Goal: Information Seeking & Learning: Learn about a topic

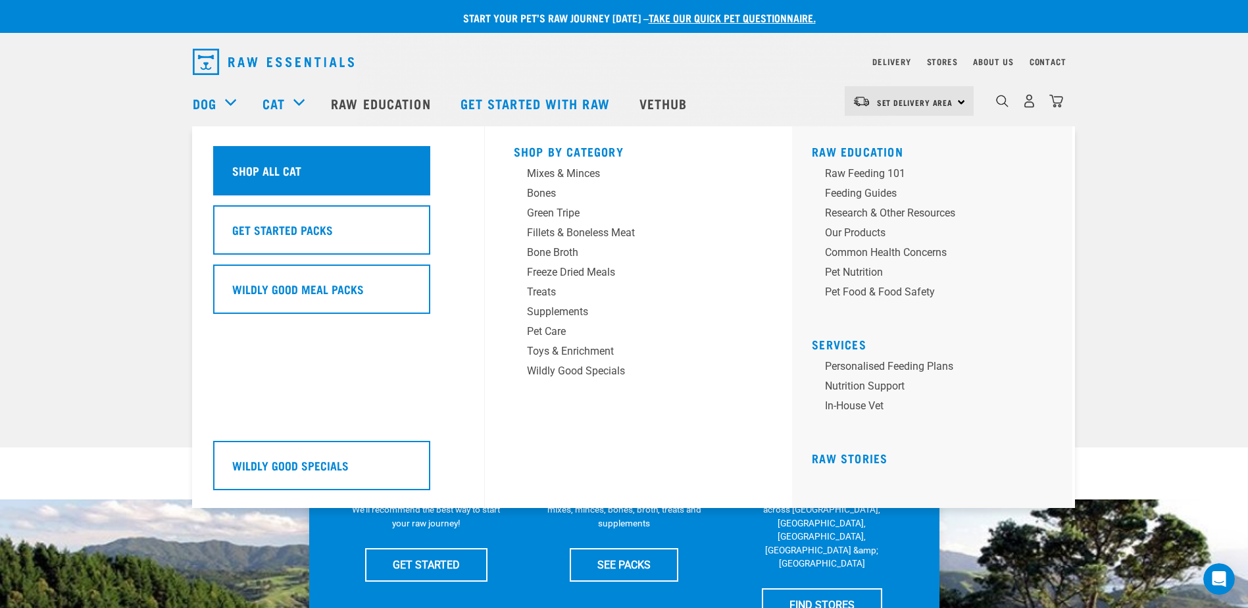
click at [328, 172] on div "Shop All Cat" at bounding box center [321, 170] width 217 height 49
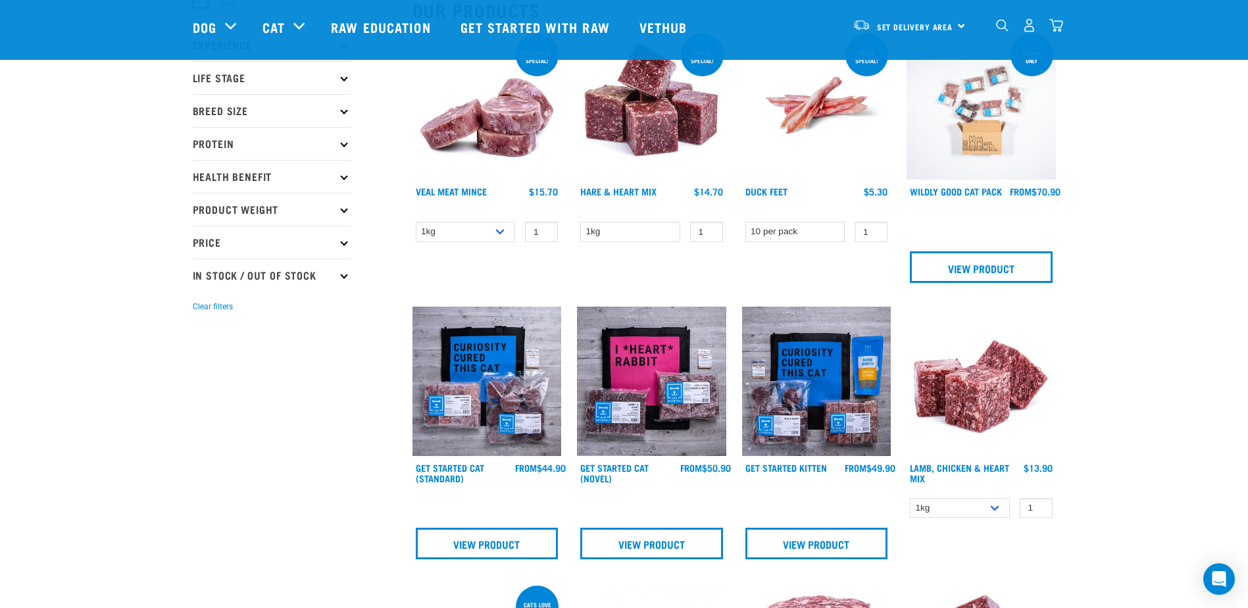
scroll to position [197, 0]
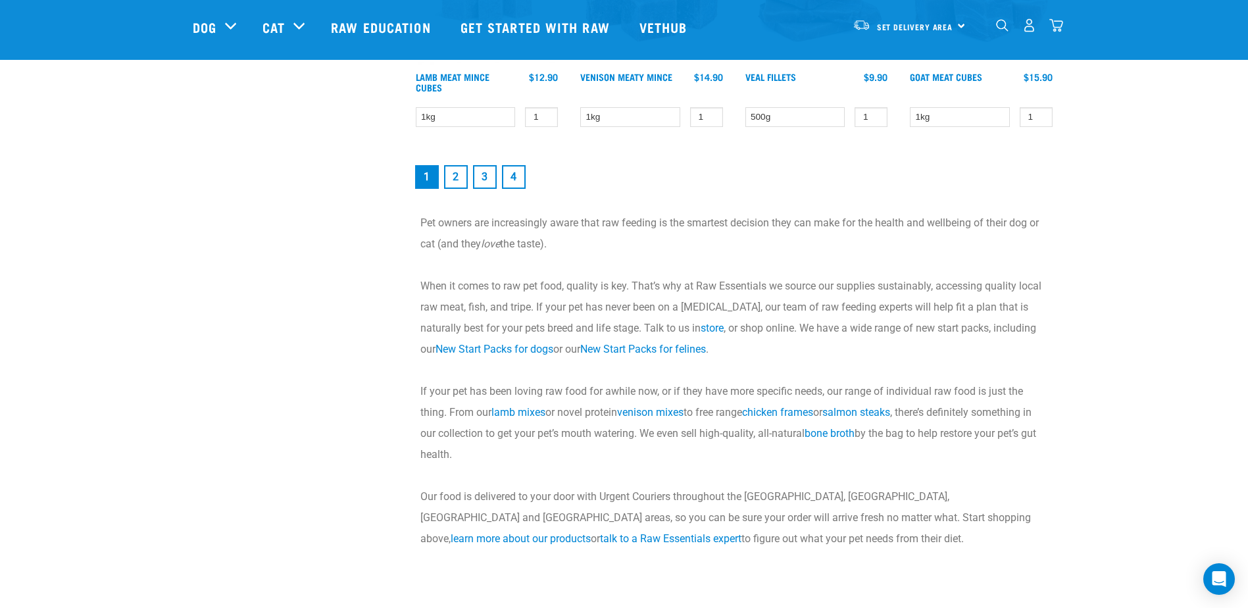
scroll to position [2039, 0]
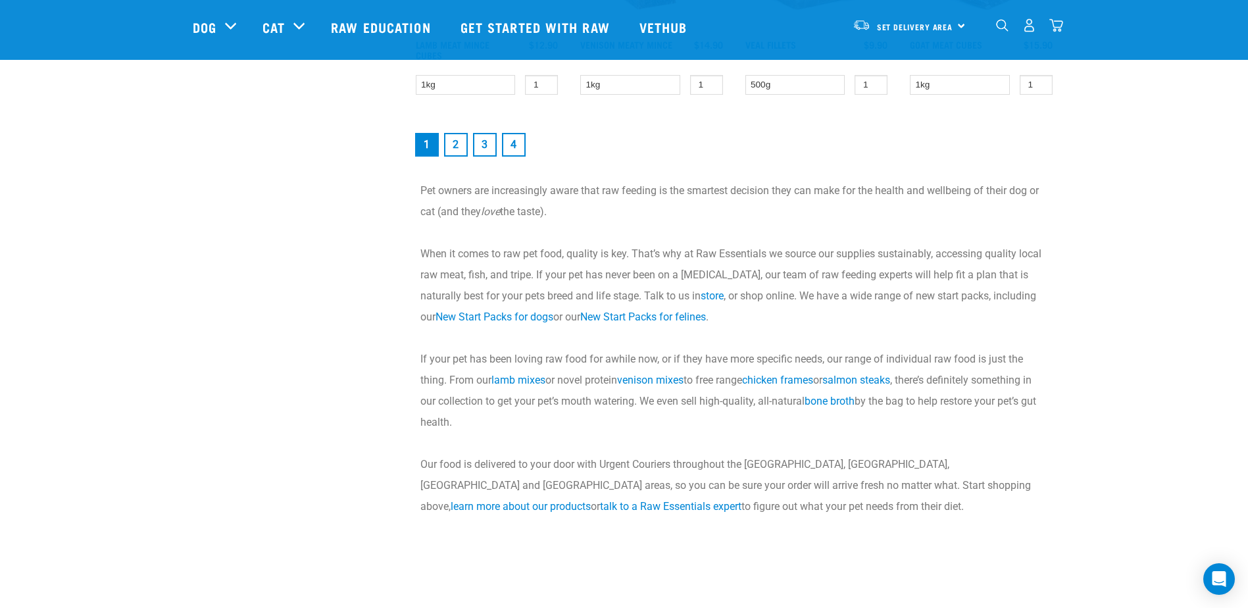
drag, startPoint x: 1132, startPoint y: 300, endPoint x: 974, endPoint y: 212, distance: 180.5
click at [974, 212] on p "Pet owners are increasingly aware that raw feeding is the smartest decision the…" at bounding box center [733, 201] width 627 height 42
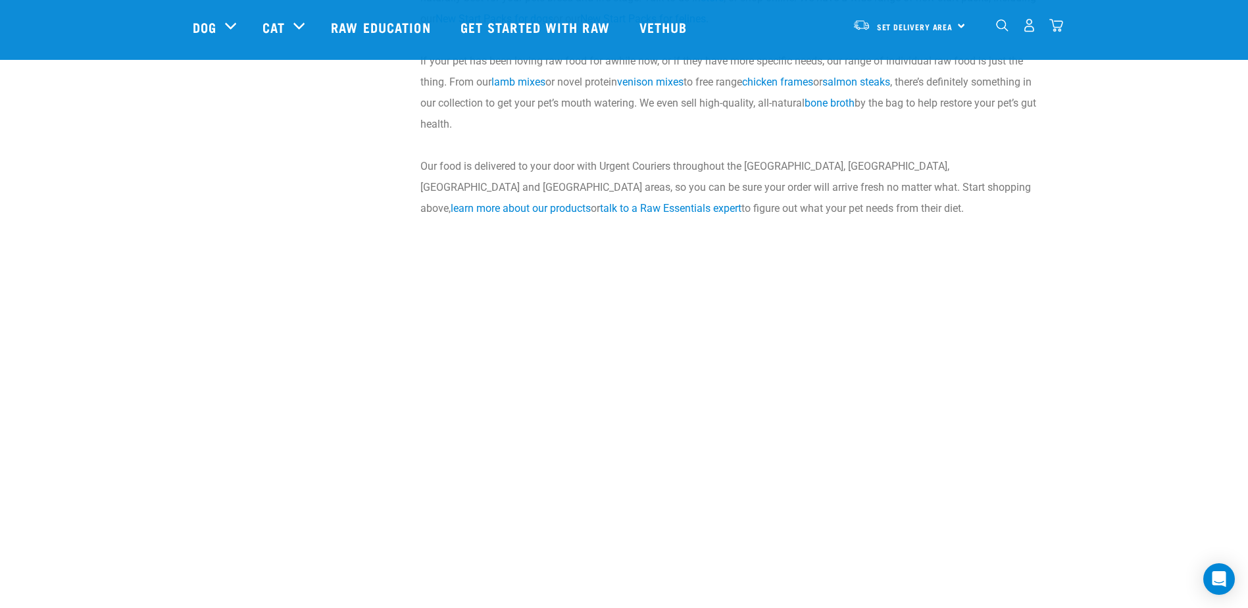
scroll to position [2368, 0]
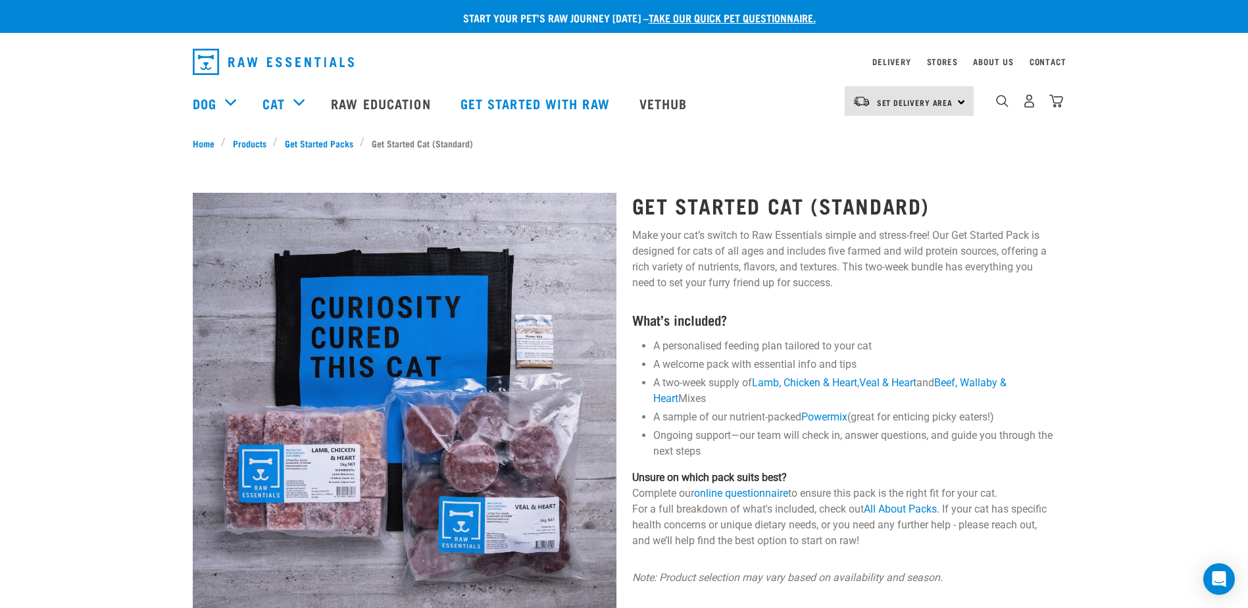
drag, startPoint x: 917, startPoint y: 243, endPoint x: 686, endPoint y: 272, distance: 232.7
drag, startPoint x: 686, startPoint y: 272, endPoint x: 873, endPoint y: 126, distance: 237.5
drag, startPoint x: 873, startPoint y: 126, endPoint x: 747, endPoint y: 158, distance: 130.3
click at [747, 158] on div "Start your pet’s raw journey today – take our quick pet questionnaire. Delivery…" at bounding box center [624, 457] width 1248 height 914
click at [1059, 248] on div "Get Started Cat (Standard) Make your cat’s switch to Raw Essentials simple and …" at bounding box center [843, 522] width 439 height 694
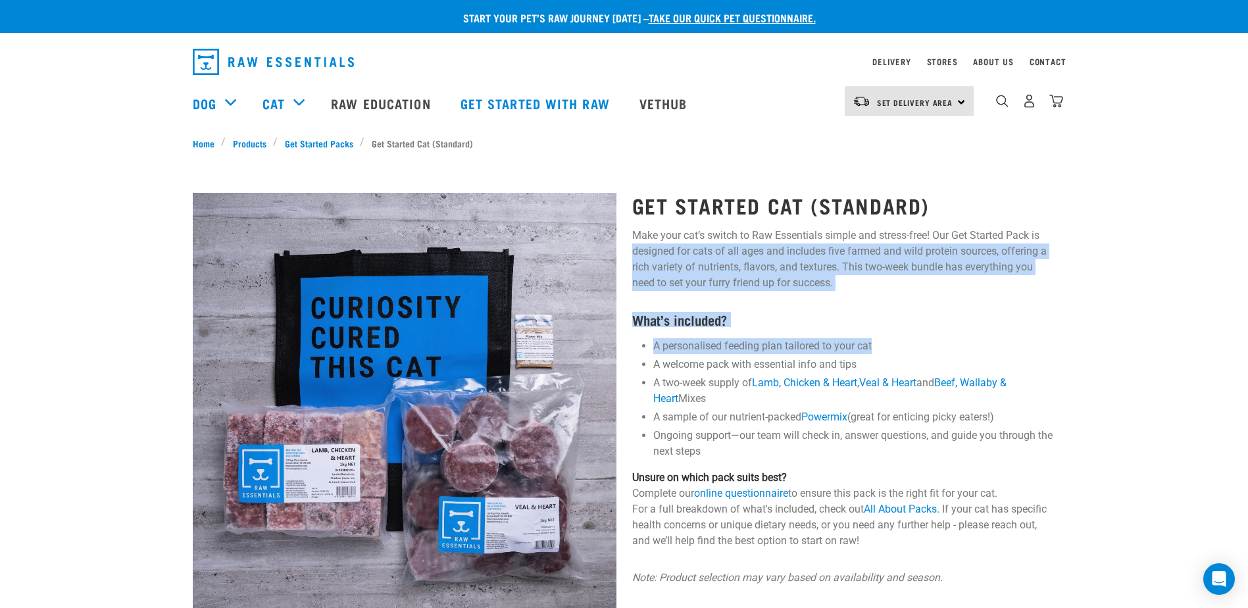
drag, startPoint x: 1097, startPoint y: 239, endPoint x: 1100, endPoint y: 335, distance: 95.4
click at [1100, 335] on div "Start your pet’s raw journey today – take our quick pet questionnaire. Delivery…" at bounding box center [624, 457] width 1248 height 914
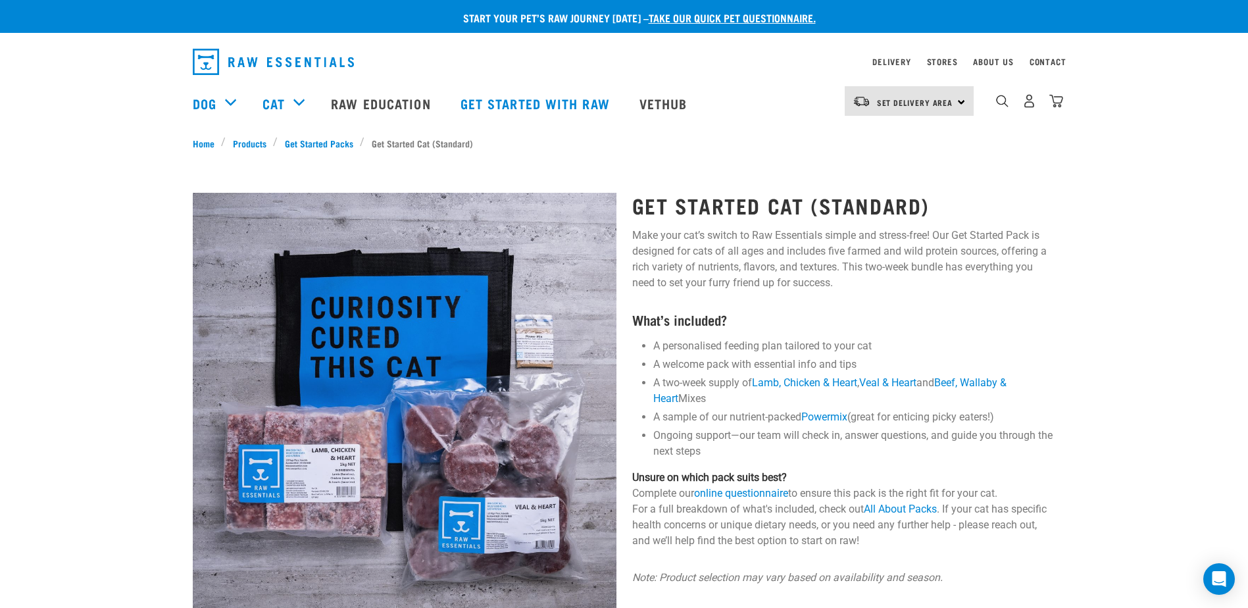
drag, startPoint x: 1100, startPoint y: 335, endPoint x: 1120, endPoint y: 410, distance: 77.5
click at [1120, 410] on div "Start your pet’s raw journey today – take our quick pet questionnaire. Delivery…" at bounding box center [624, 457] width 1248 height 914
drag, startPoint x: 1110, startPoint y: 291, endPoint x: 1117, endPoint y: 300, distance: 11.3
click at [1117, 300] on div "Start your pet’s raw journey today – take our quick pet questionnaire. Delivery…" at bounding box center [624, 457] width 1248 height 914
drag, startPoint x: 1086, startPoint y: 302, endPoint x: 1100, endPoint y: 345, distance: 44.9
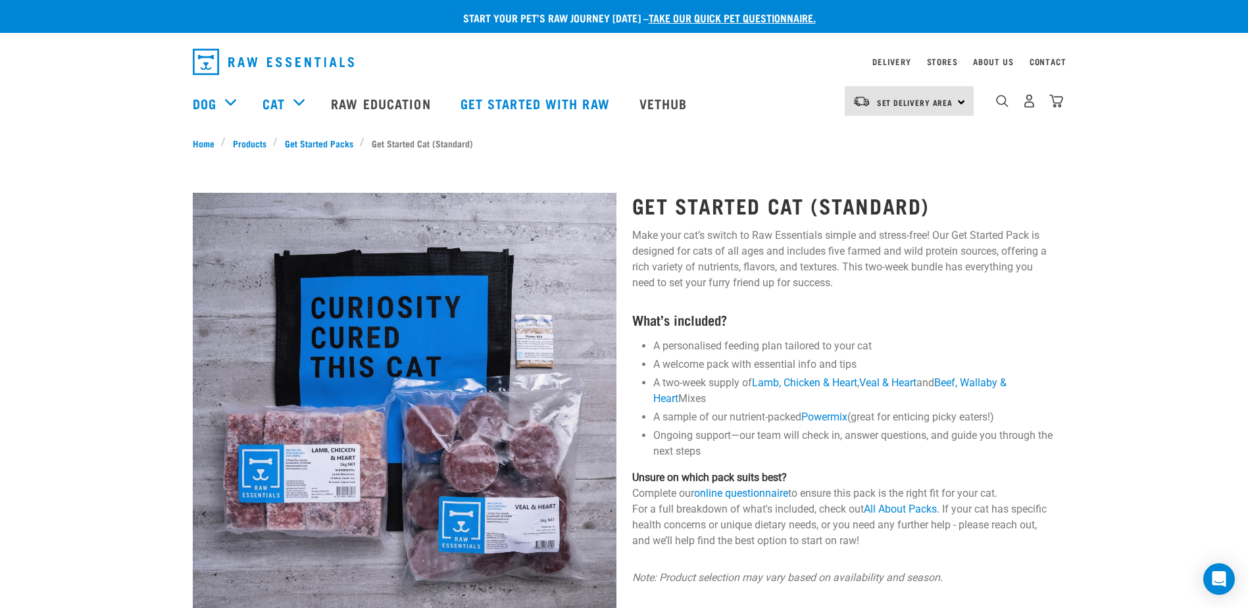
click at [1100, 345] on div "Start your pet’s raw journey [DATE] – take our quick pet questionnaire. Deliver…" at bounding box center [624, 457] width 1248 height 914
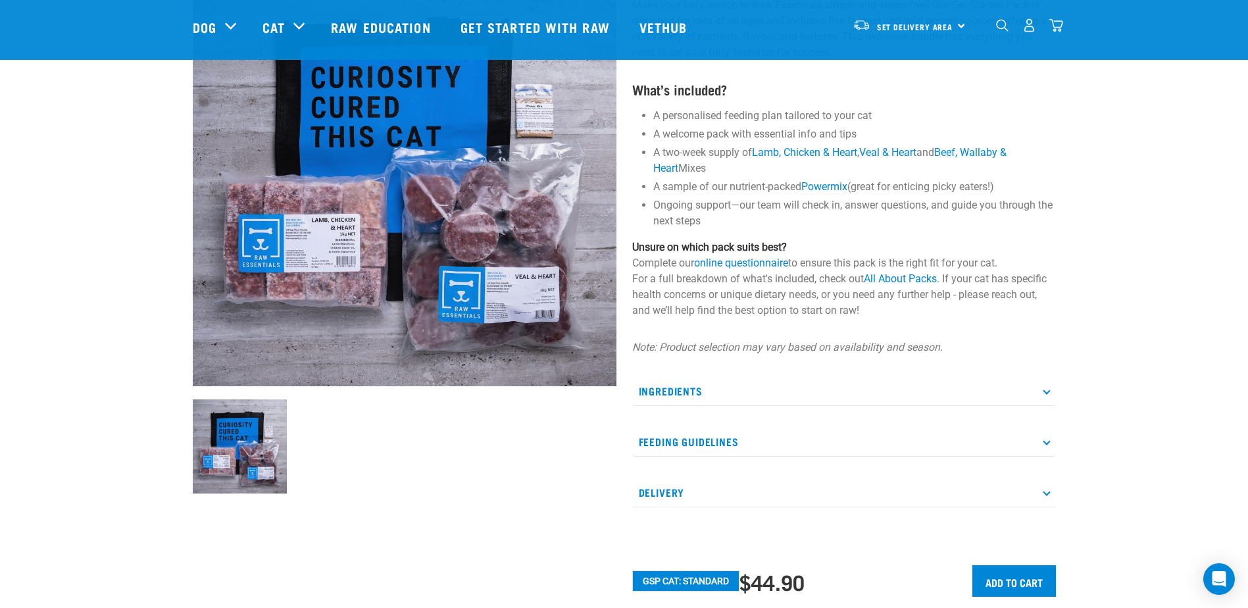
scroll to position [197, 0]
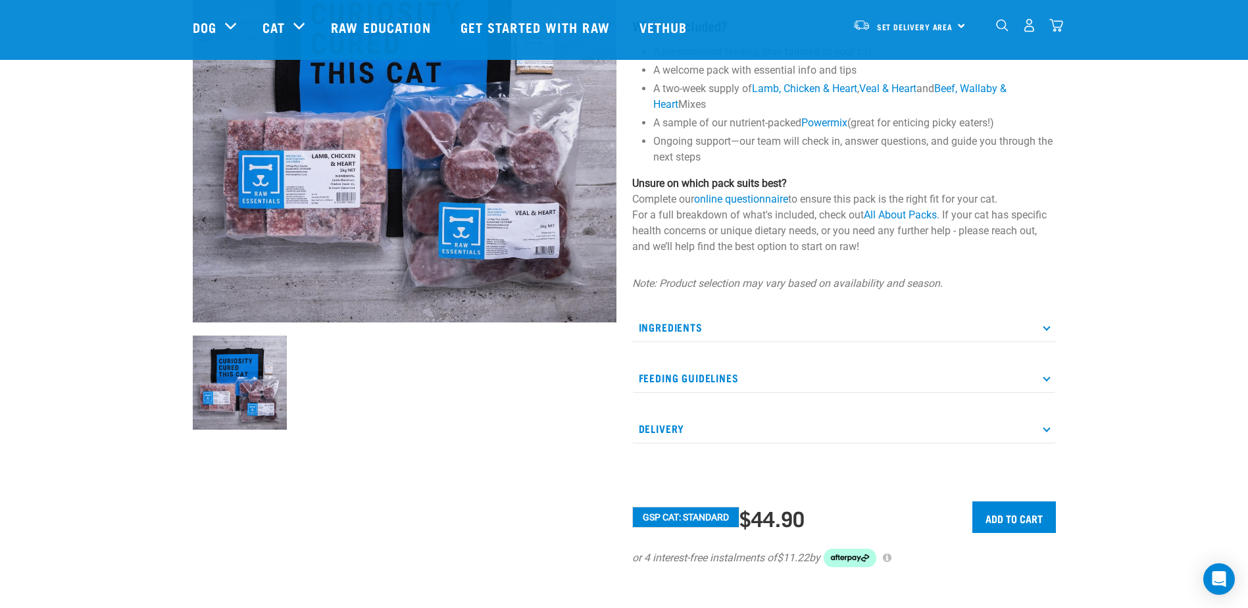
click at [986, 391] on p "Feeding Guidelines" at bounding box center [844, 378] width 424 height 30
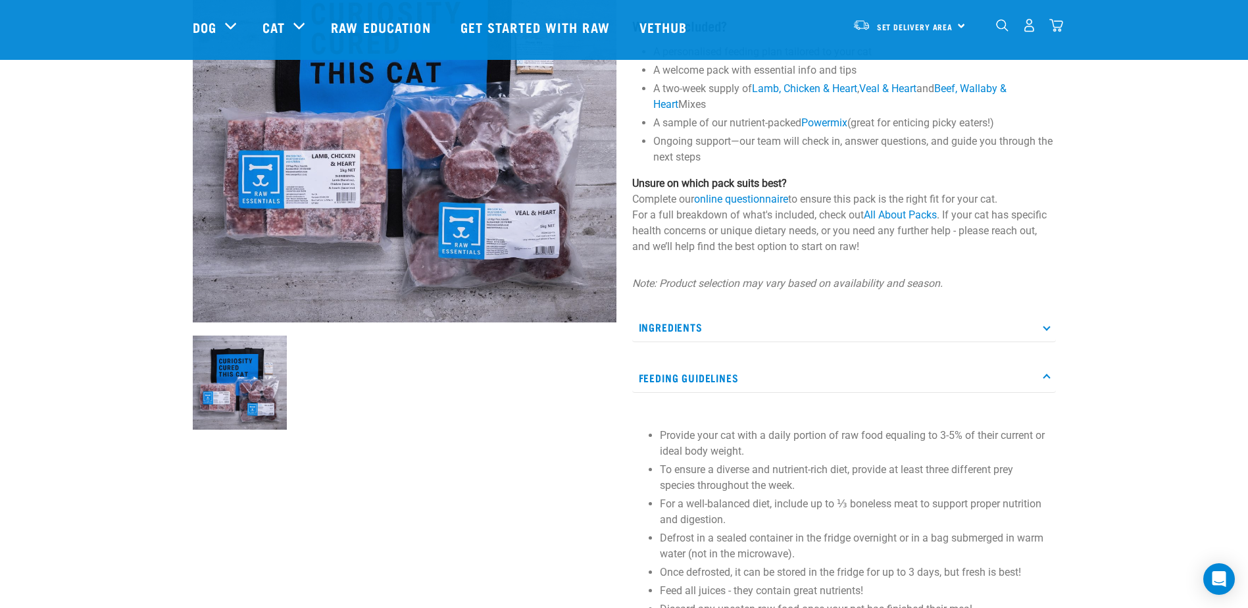
click at [1108, 369] on div "Start your pet’s raw journey today – take our quick pet questionnaire. Delivery…" at bounding box center [624, 336] width 1248 height 1067
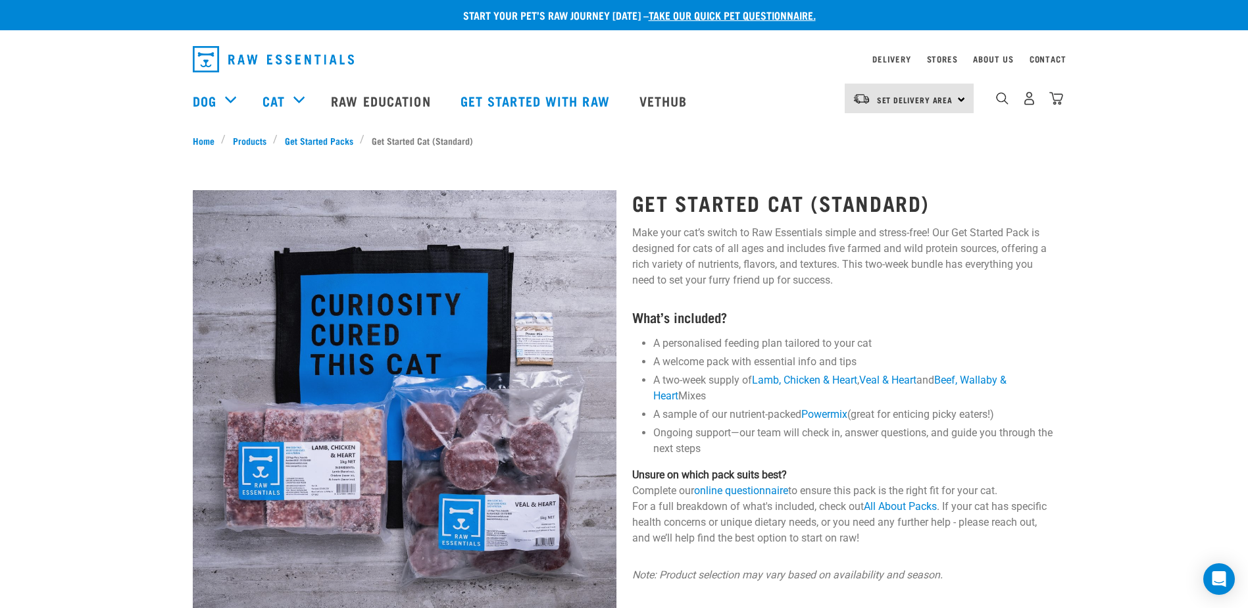
scroll to position [0, 0]
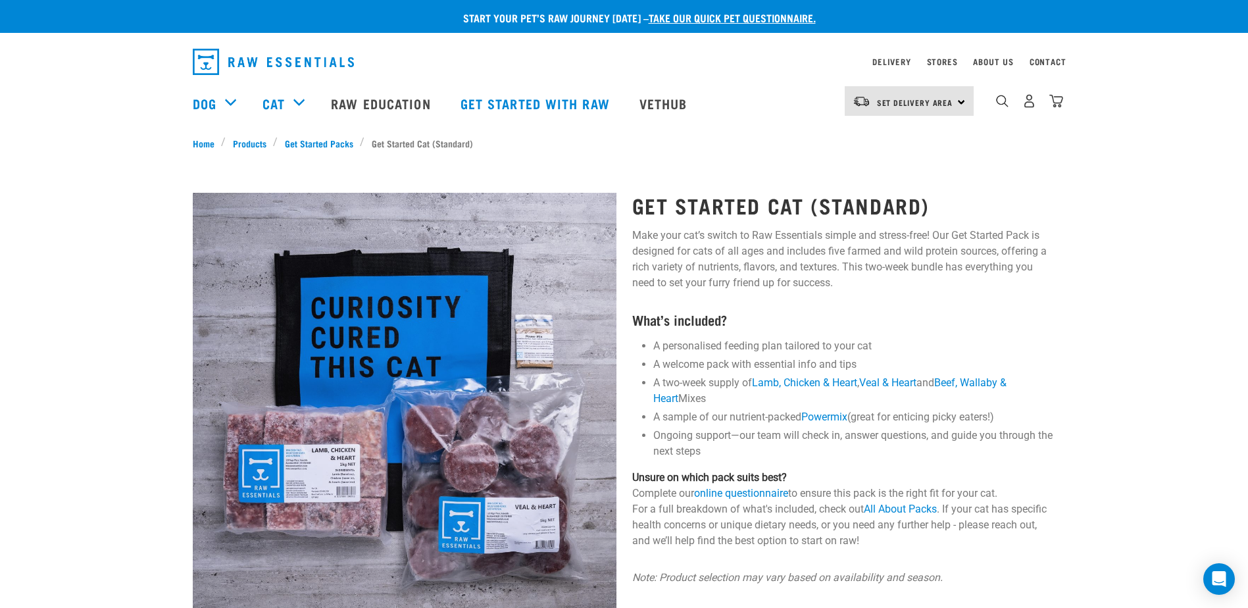
click at [1135, 320] on div "Start your pet’s raw journey today – take our quick pet questionnaire. Delivery…" at bounding box center [624, 582] width 1248 height 1164
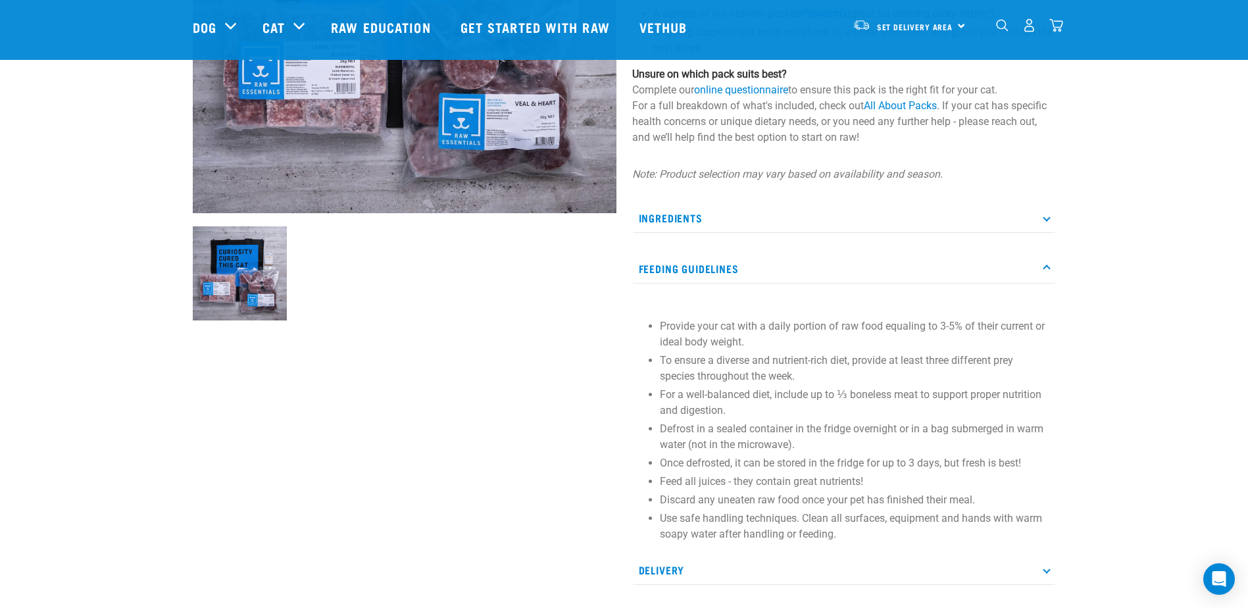
scroll to position [329, 0]
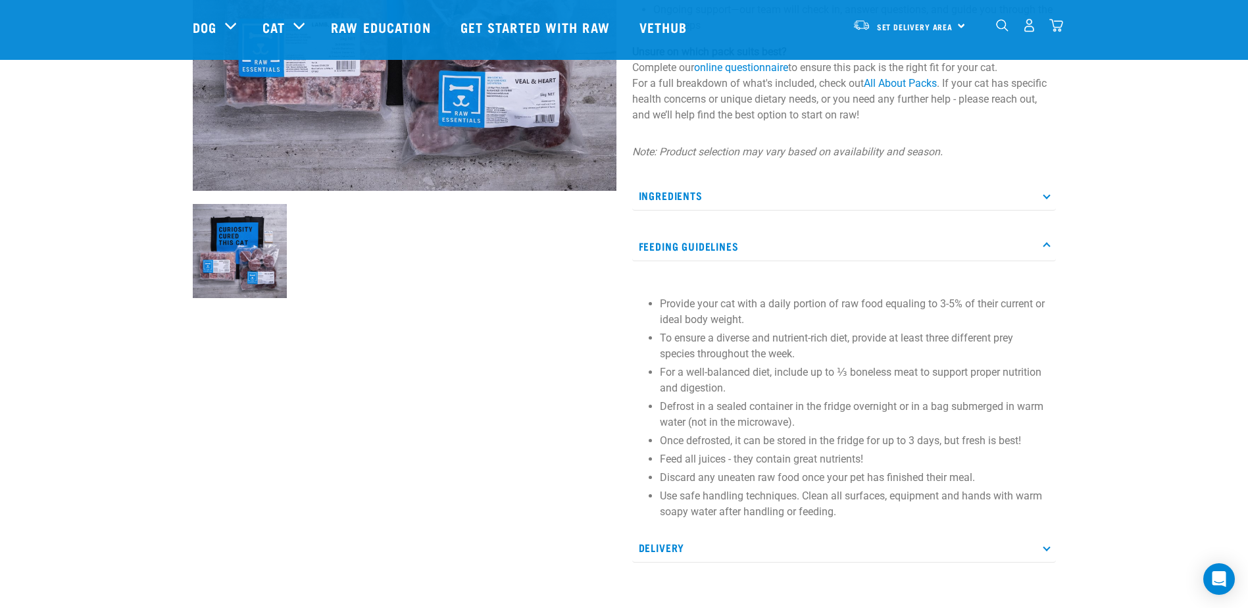
click at [1153, 347] on div "Start your pet’s raw journey today – take our quick pet questionnaire. Delivery…" at bounding box center [624, 204] width 1248 height 1067
drag, startPoint x: 1173, startPoint y: 341, endPoint x: 1168, endPoint y: 420, distance: 79.1
click at [1168, 420] on div "Start your pet’s raw journey today – take our quick pet questionnaire. Delivery…" at bounding box center [624, 204] width 1248 height 1067
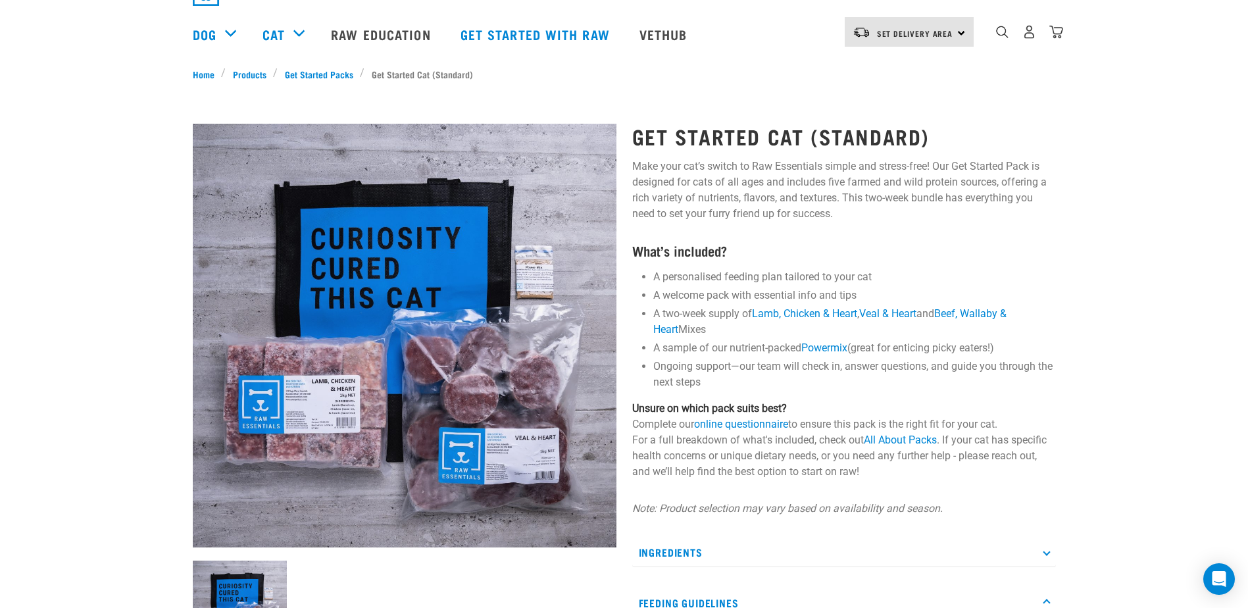
scroll to position [0, 0]
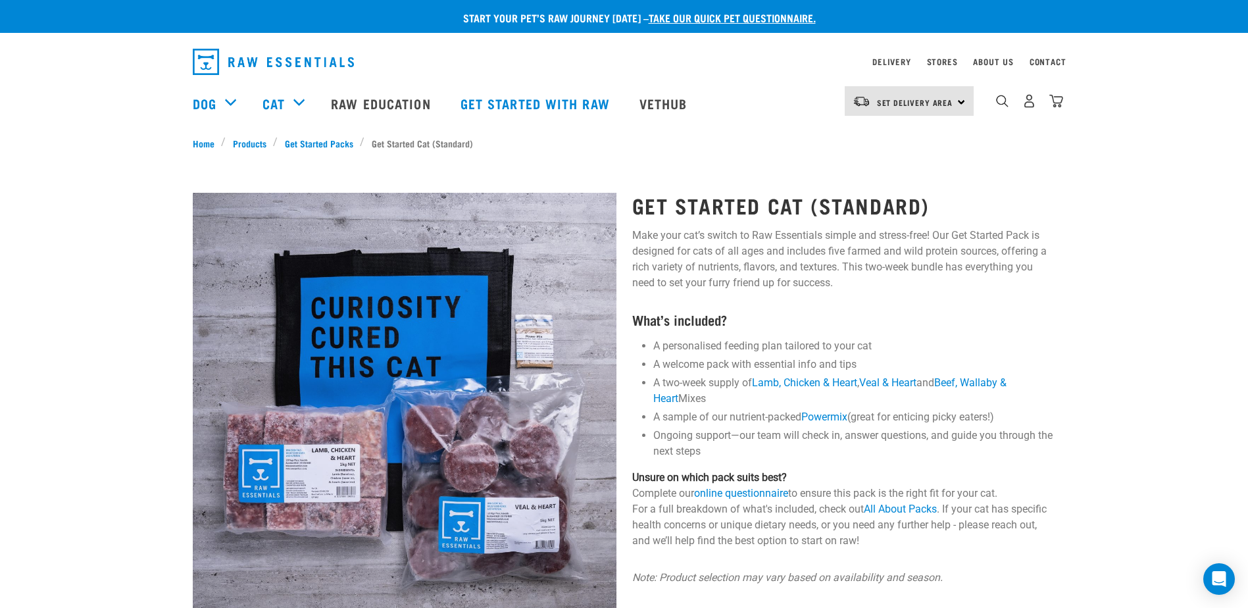
drag, startPoint x: 1182, startPoint y: 298, endPoint x: 1150, endPoint y: 305, distance: 32.4
click at [1179, 301] on div "Start your pet’s raw journey today – take our quick pet questionnaire. Delivery…" at bounding box center [624, 582] width 1248 height 1164
drag, startPoint x: 1054, startPoint y: 258, endPoint x: 688, endPoint y: 262, distance: 365.7
click at [688, 262] on p "Make your cat’s switch to Raw Essentials simple and stress-free! Our Get Starte…" at bounding box center [844, 259] width 424 height 63
click at [1127, 314] on div "Start your pet’s raw journey today – take our quick pet questionnaire. Delivery…" at bounding box center [624, 582] width 1248 height 1164
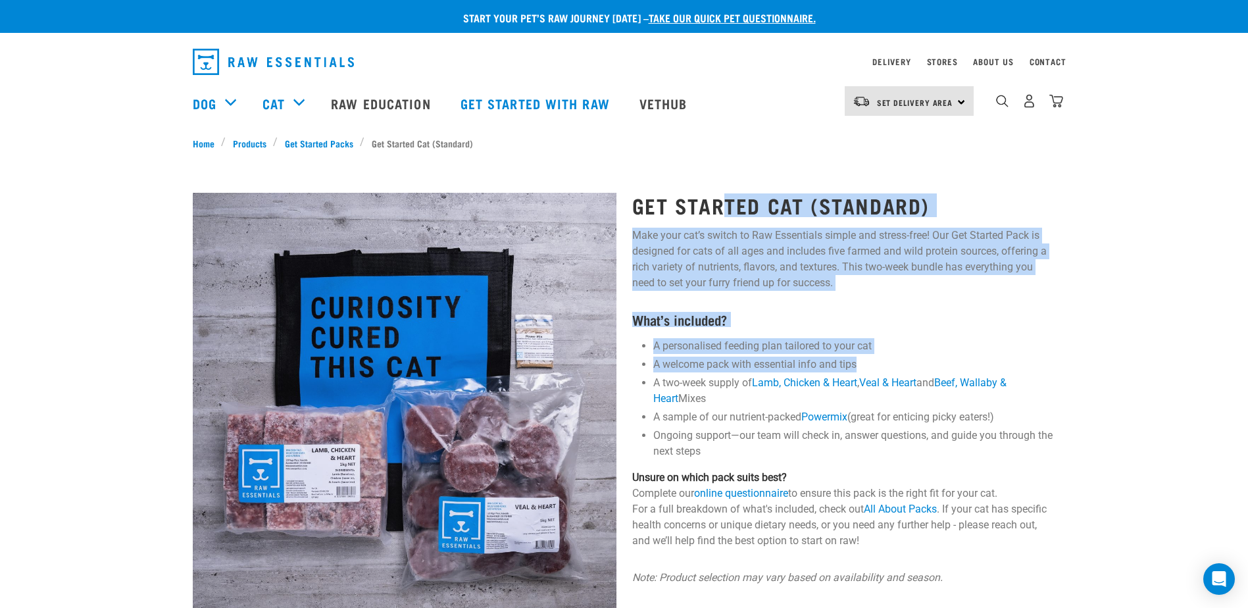
drag, startPoint x: 1137, startPoint y: 362, endPoint x: 715, endPoint y: 162, distance: 467.2
click at [720, 162] on div "Start your pet’s raw journey today – take our quick pet questionnaire. Delivery…" at bounding box center [624, 582] width 1248 height 1164
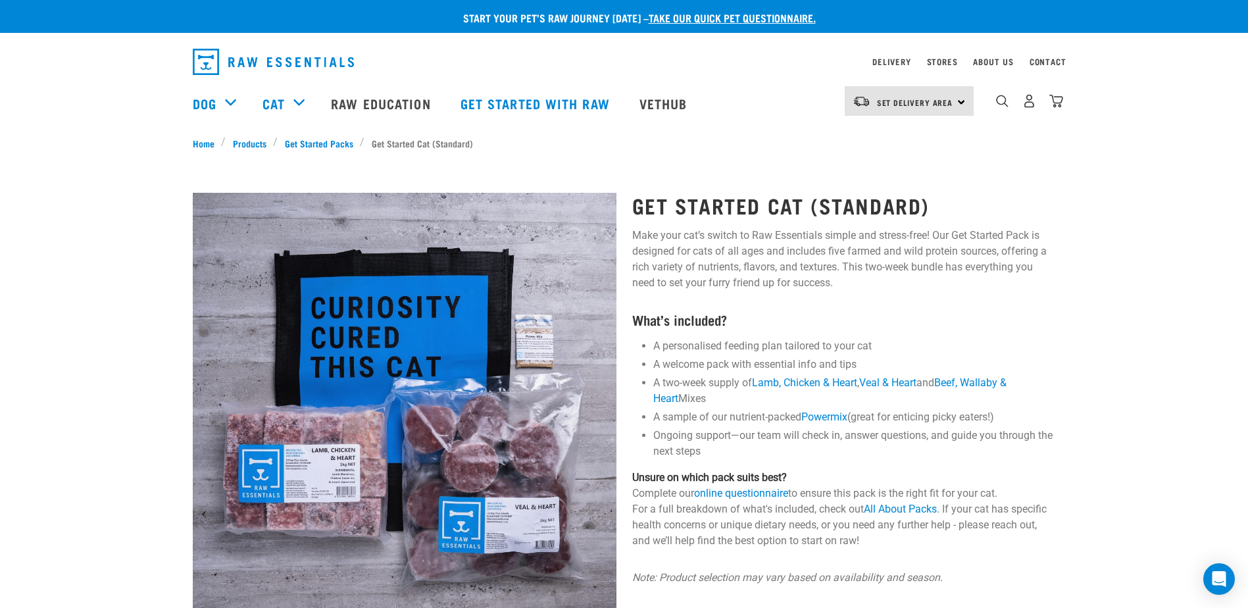
drag, startPoint x: 715, startPoint y: 162, endPoint x: 662, endPoint y: 185, distance: 57.8
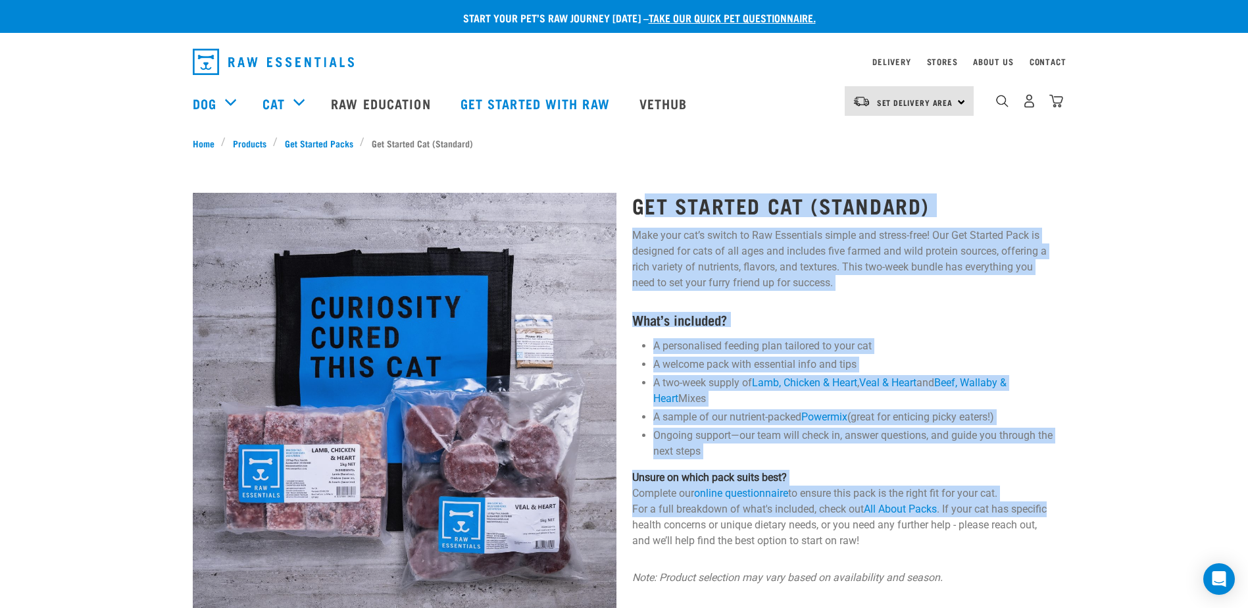
drag, startPoint x: 656, startPoint y: 210, endPoint x: 1142, endPoint y: 504, distance: 568.3
click at [1142, 504] on div "Start your pet’s raw journey today – take our quick pet questionnaire. Delivery…" at bounding box center [624, 582] width 1248 height 1164
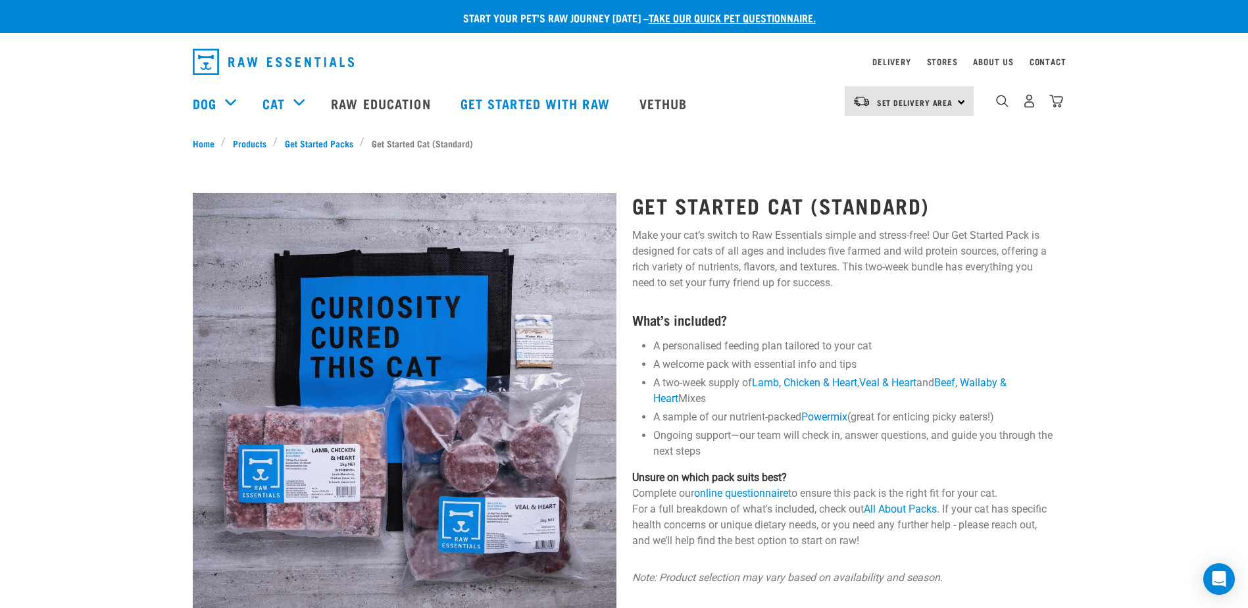
drag, startPoint x: 1142, startPoint y: 504, endPoint x: 1090, endPoint y: 562, distance: 78.2
click at [1090, 558] on div "Start your pet’s raw journey today – take our quick pet questionnaire. Delivery…" at bounding box center [624, 582] width 1248 height 1164
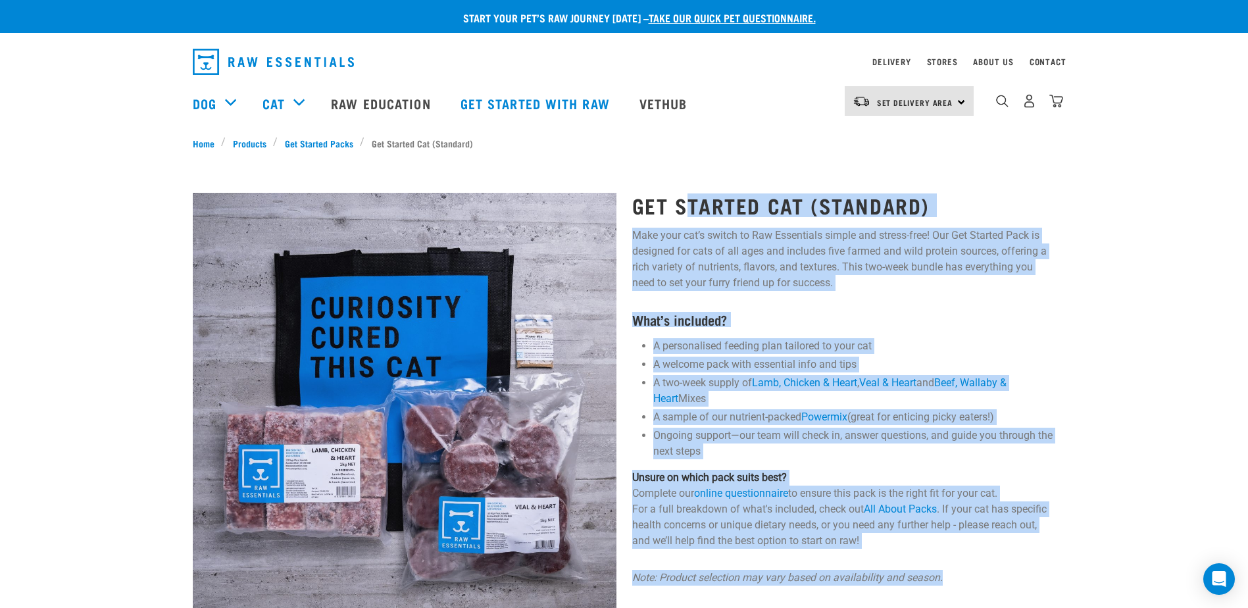
drag, startPoint x: 1087, startPoint y: 564, endPoint x: 690, endPoint y: 189, distance: 546.2
click at [690, 189] on div "Start your pet’s raw journey today – take our quick pet questionnaire. Delivery…" at bounding box center [624, 582] width 1248 height 1164
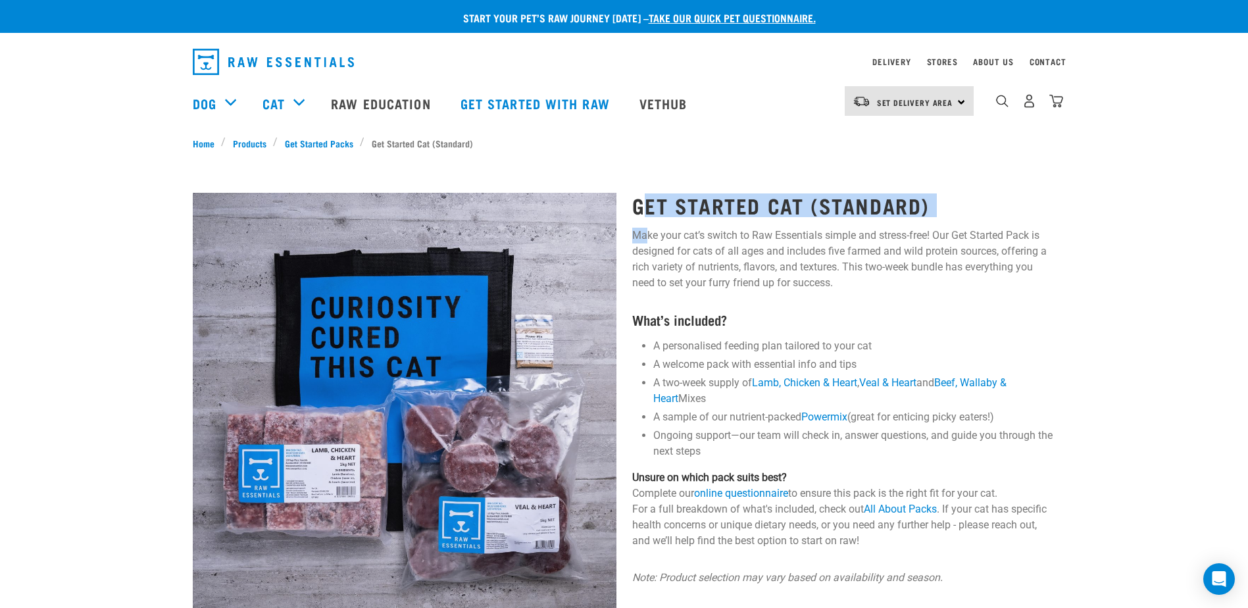
drag, startPoint x: 690, startPoint y: 189, endPoint x: 647, endPoint y: 226, distance: 56.9
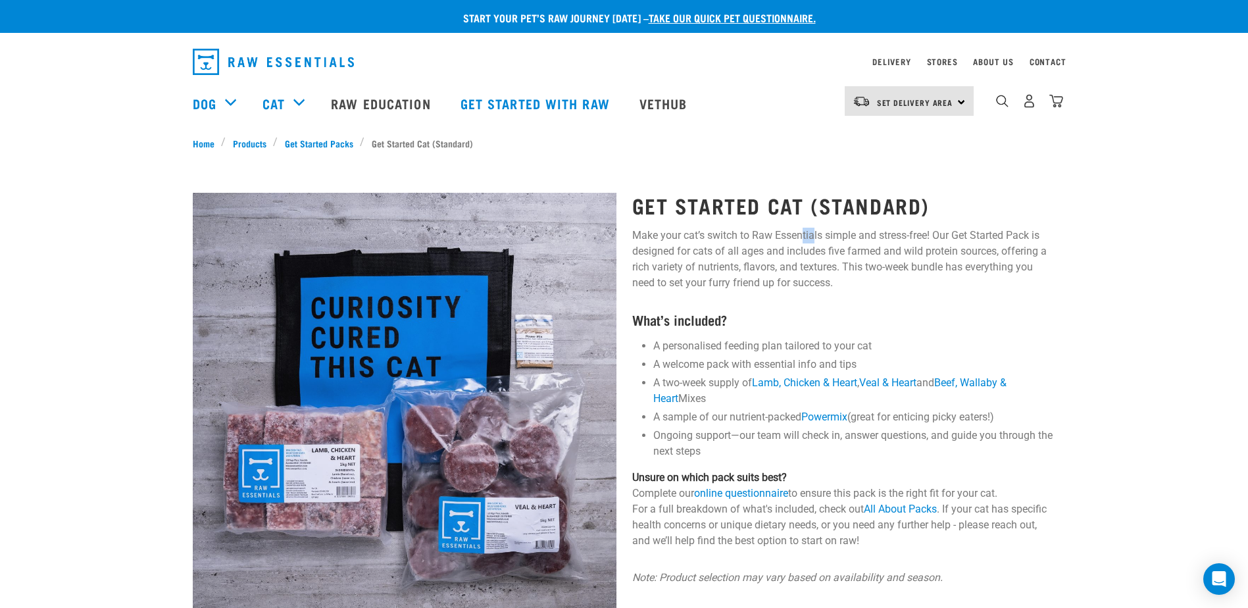
drag, startPoint x: 647, startPoint y: 226, endPoint x: 816, endPoint y: 241, distance: 169.8
click at [816, 241] on p "Make your cat’s switch to Raw Essentials simple and stress-free! Our Get Starte…" at bounding box center [844, 259] width 424 height 63
drag, startPoint x: 812, startPoint y: 237, endPoint x: 967, endPoint y: 302, distance: 168.3
click at [963, 314] on h4 "What’s included?" at bounding box center [844, 319] width 424 height 15
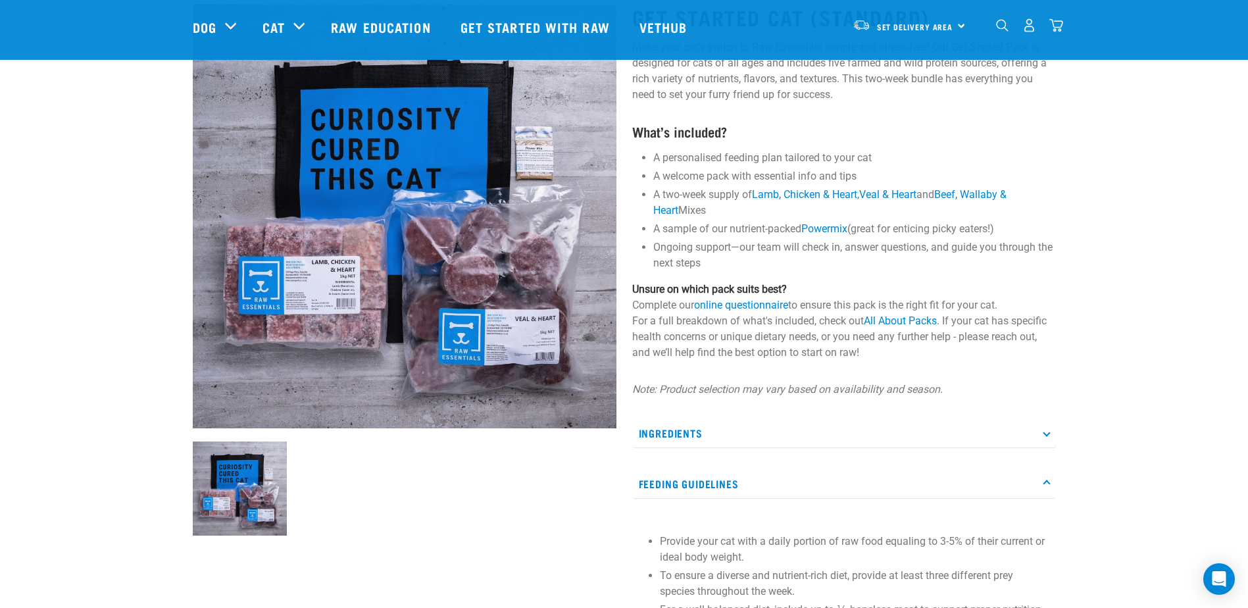
scroll to position [132, 0]
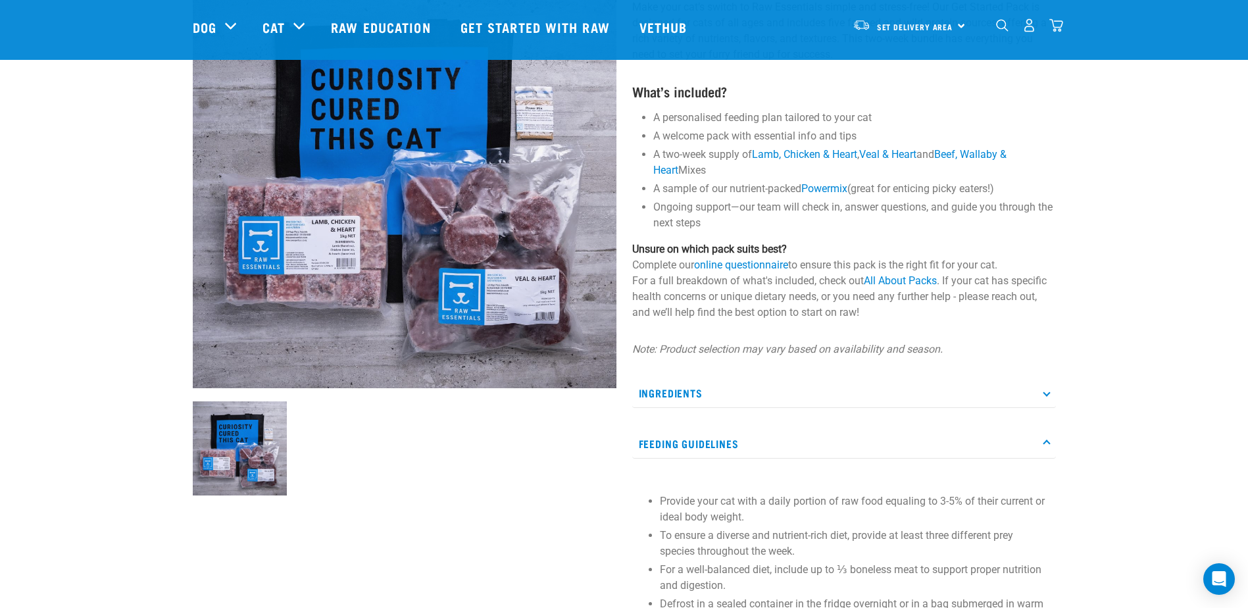
drag, startPoint x: 1125, startPoint y: 298, endPoint x: 1128, endPoint y: 304, distance: 6.8
click at [1128, 301] on div "Start your pet’s raw journey today – take our quick pet questionnaire. Delivery…" at bounding box center [624, 401] width 1248 height 1067
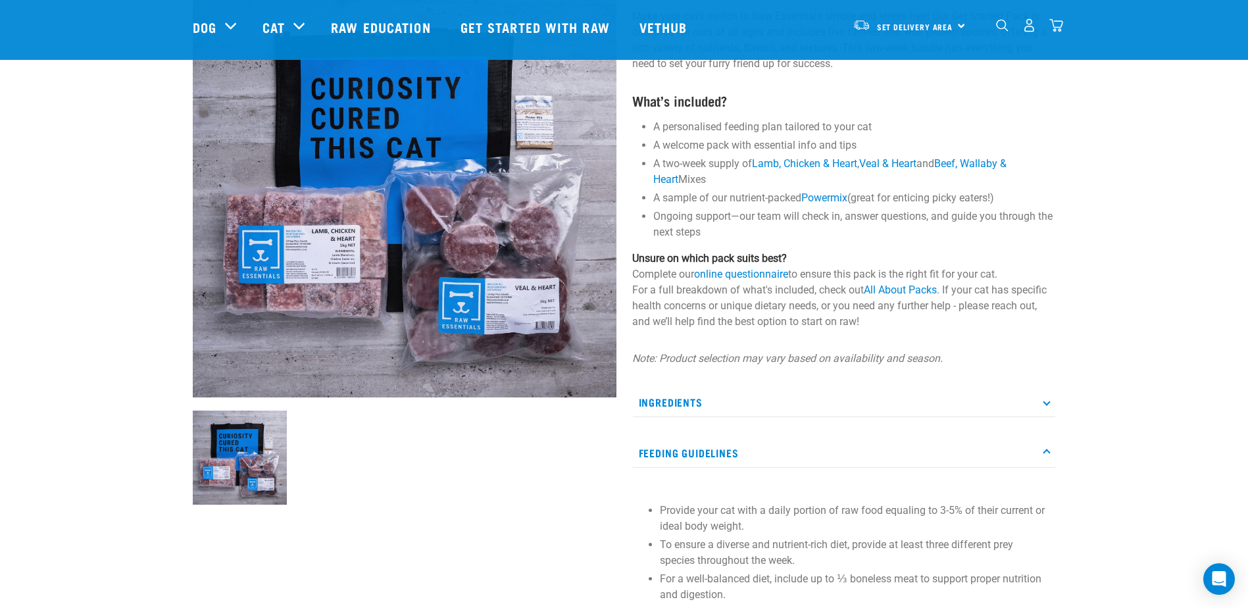
scroll to position [263, 0]
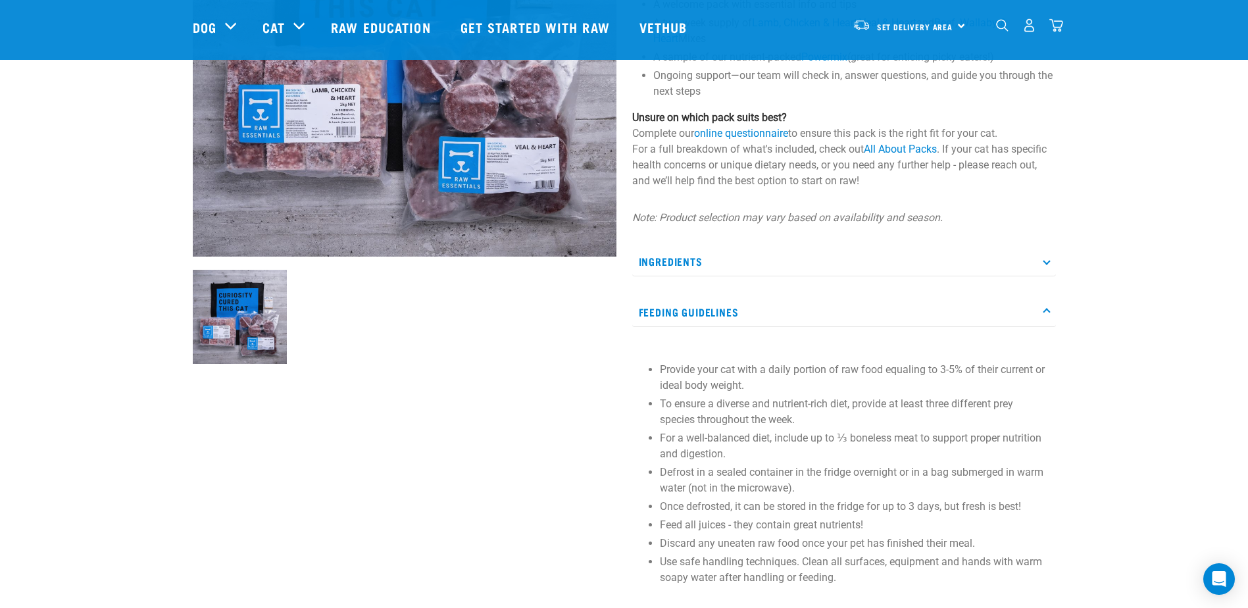
drag, startPoint x: 1131, startPoint y: 280, endPoint x: 1181, endPoint y: 329, distance: 69.8
click at [1181, 329] on div "Start your pet’s raw journey today – take our quick pet questionnaire. Delivery…" at bounding box center [624, 270] width 1248 height 1067
click at [1165, 252] on div "Start your pet’s raw journey today – take our quick pet questionnaire. Delivery…" at bounding box center [624, 270] width 1248 height 1067
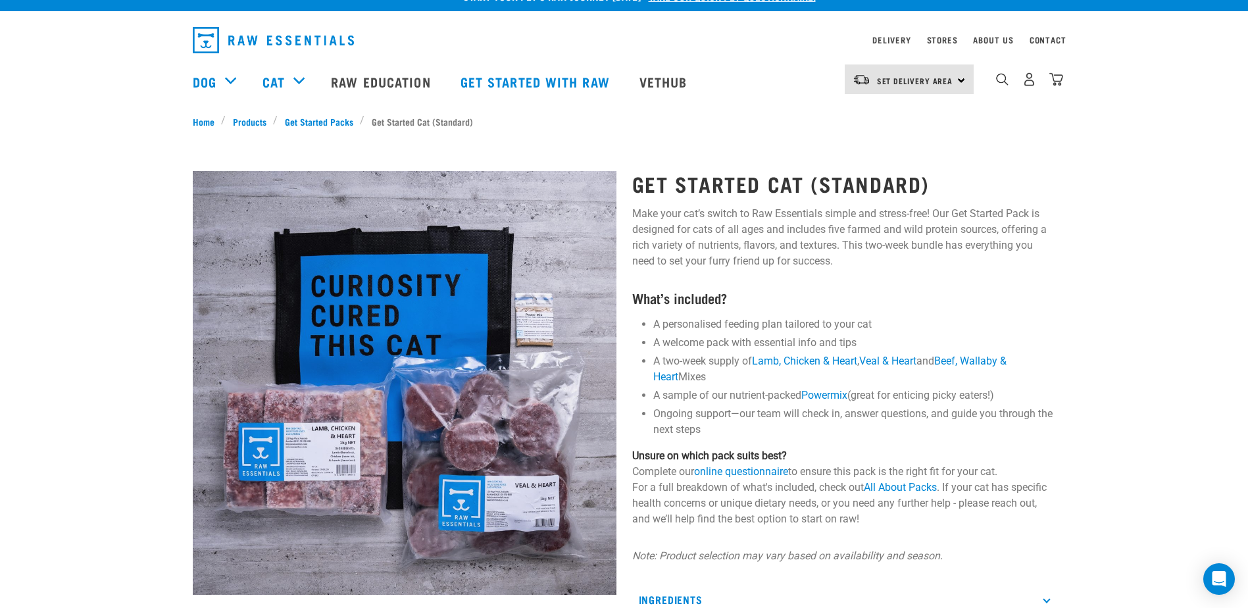
scroll to position [0, 0]
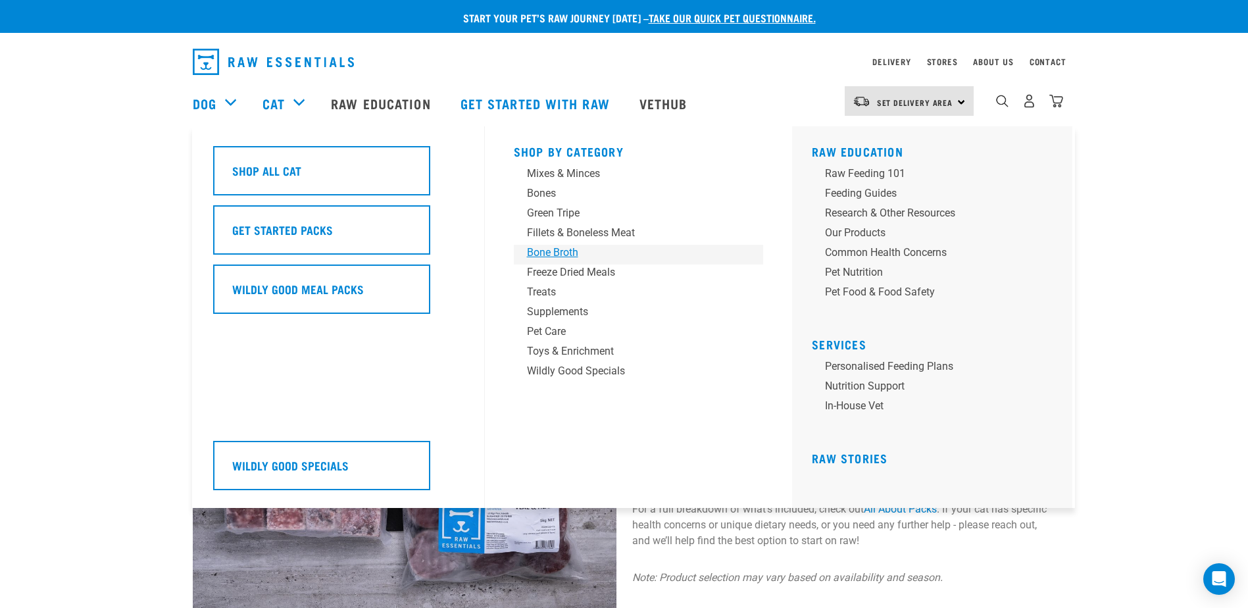
click at [558, 249] on div "Bone Broth" at bounding box center [629, 253] width 205 height 16
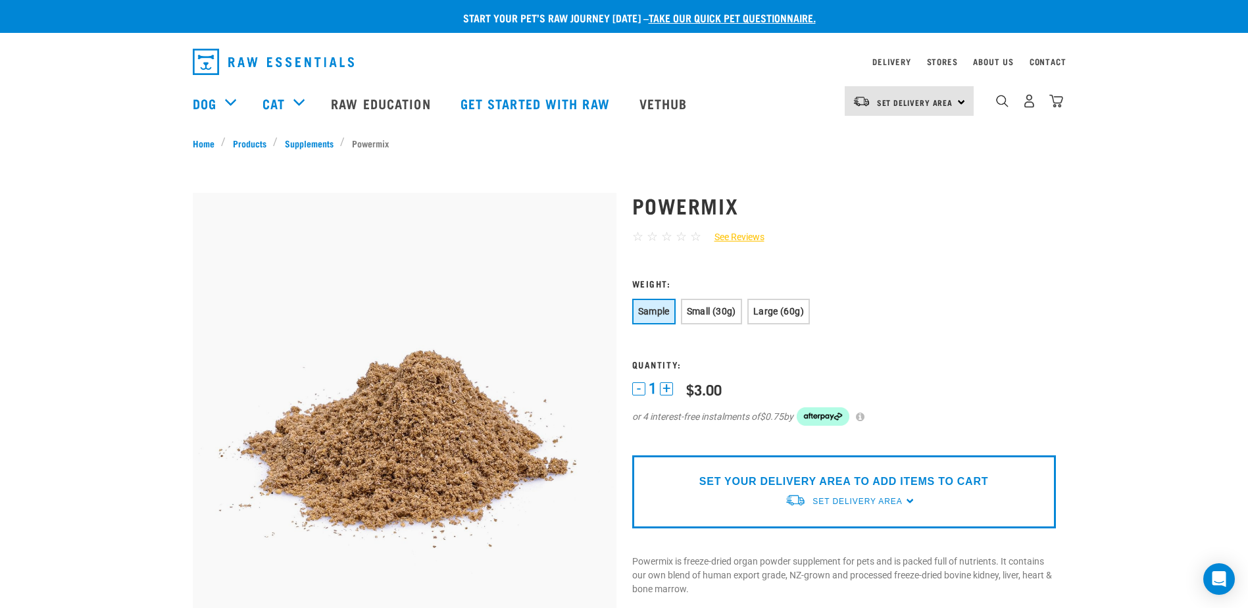
scroll to position [197, 0]
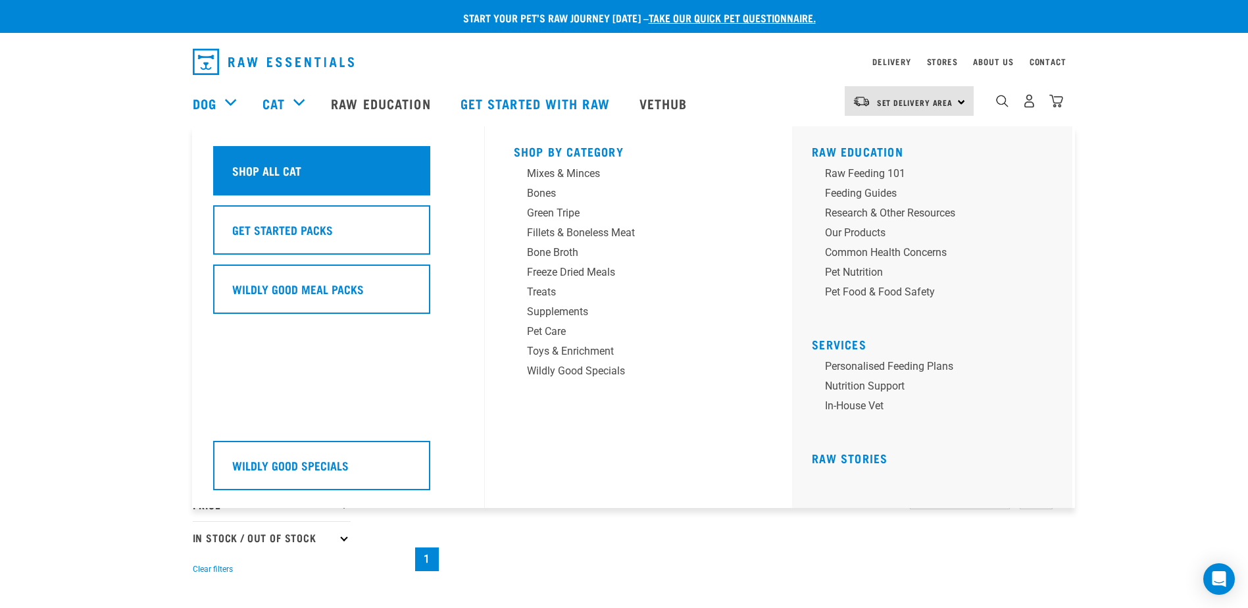
click at [276, 160] on div "Shop All Cat Get Started Packs Wildly Good Meal Packs Wildly Good Specials" at bounding box center [345, 316] width 280 height 381
click at [276, 160] on div "Shop All Cat" at bounding box center [321, 170] width 217 height 49
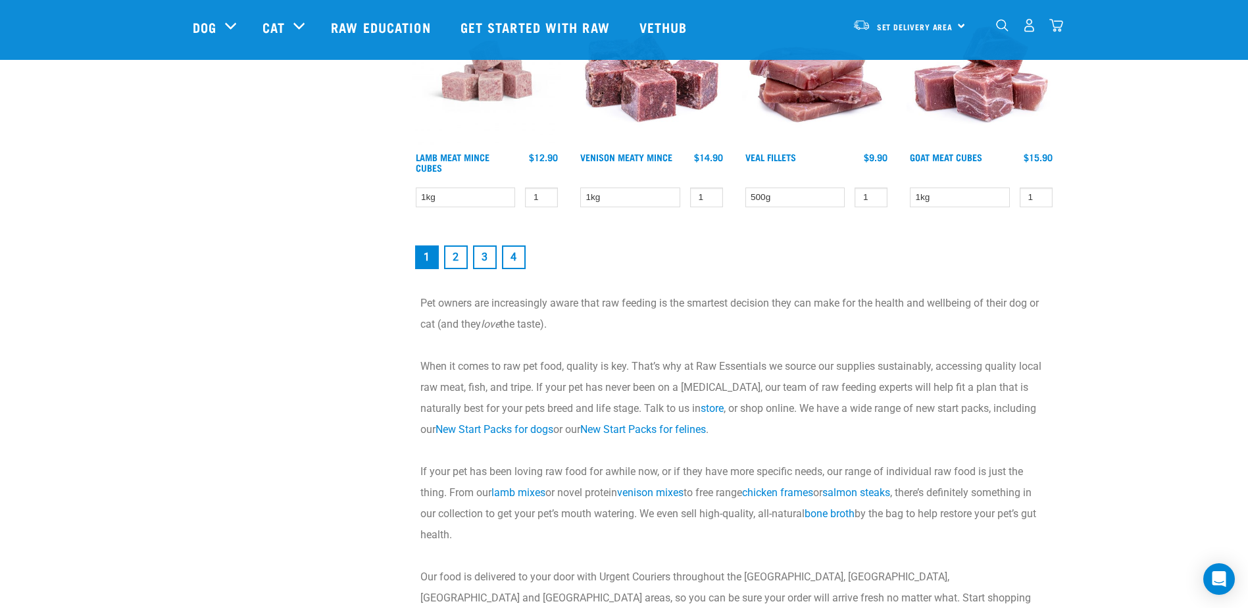
scroll to position [2039, 0]
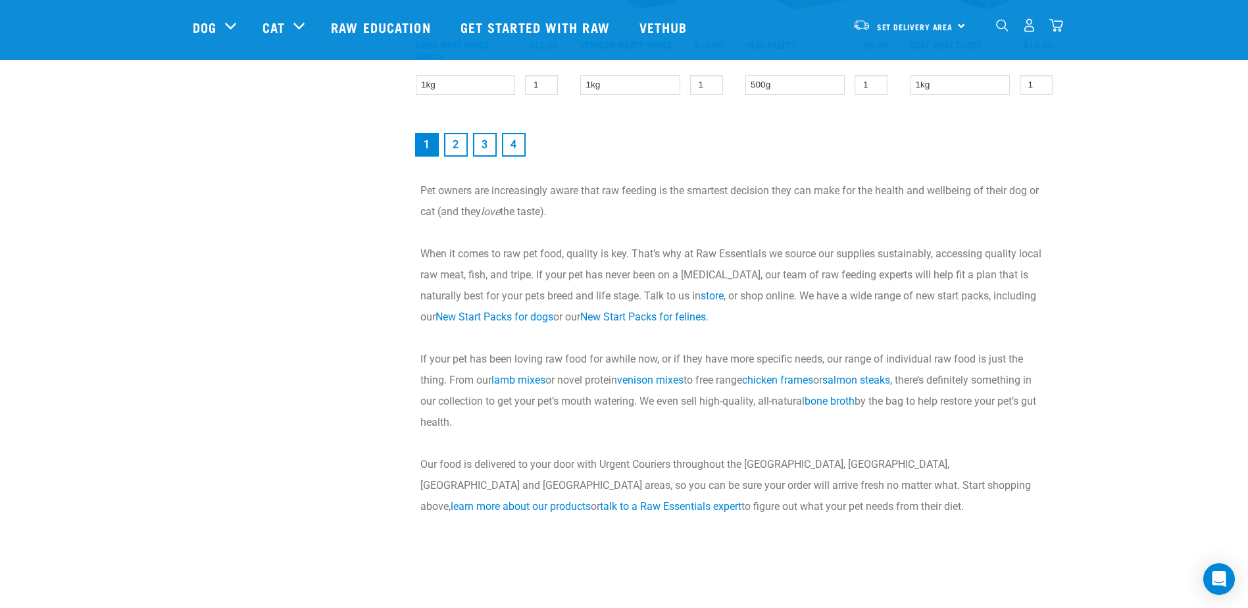
click at [459, 138] on link "2" at bounding box center [456, 145] width 24 height 24
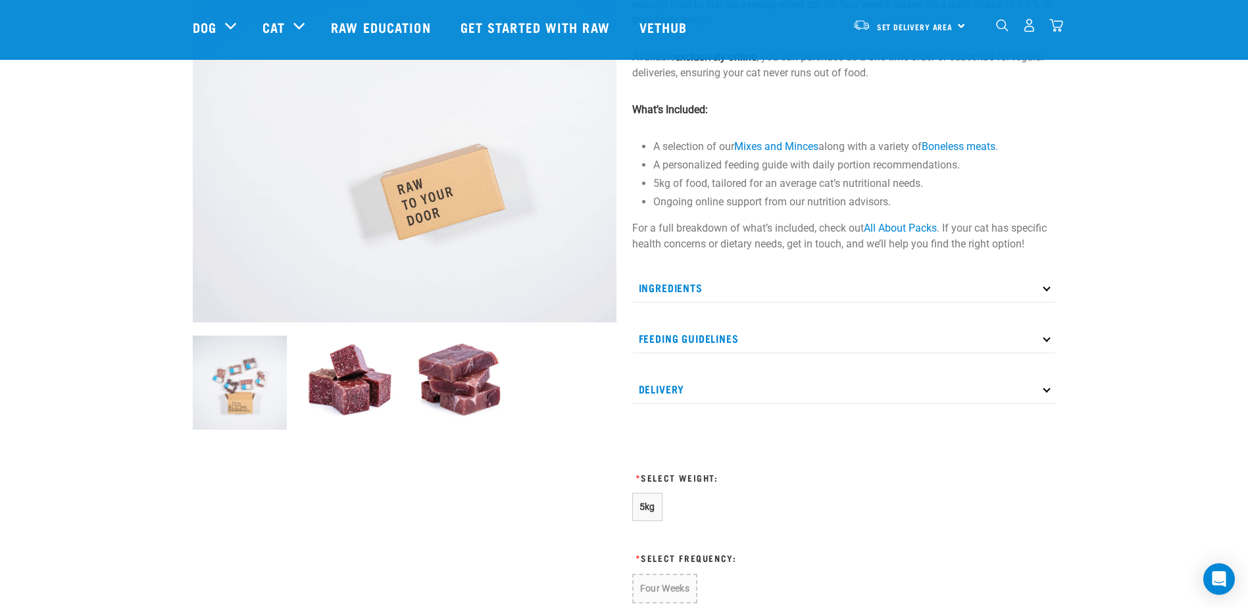
scroll to position [263, 0]
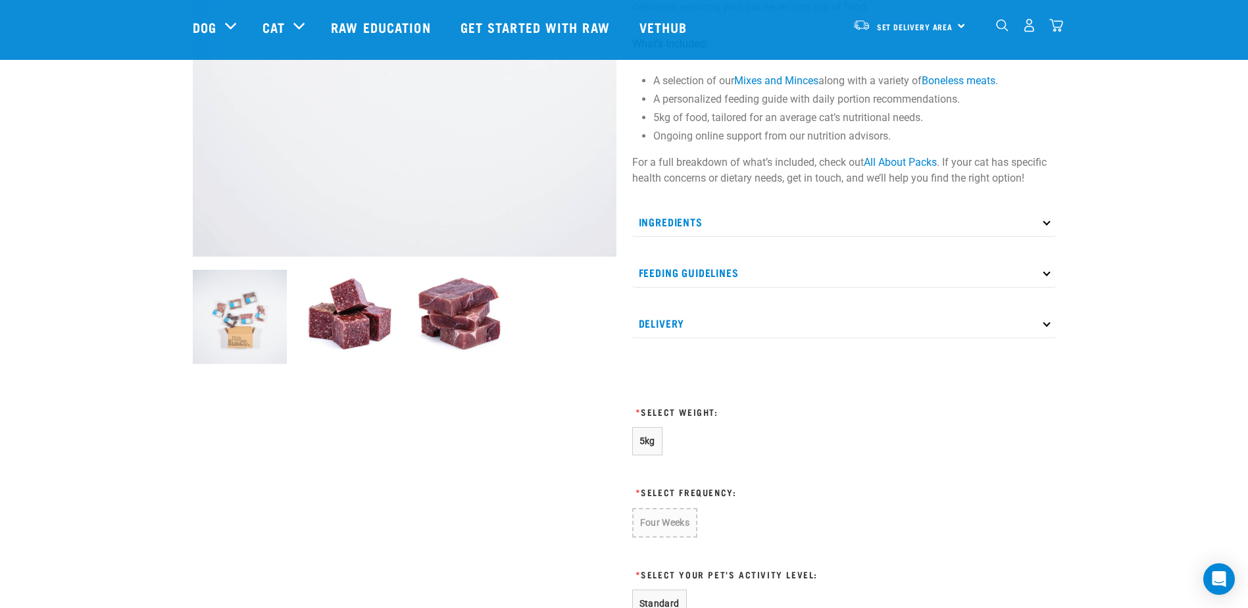
click at [749, 259] on p "Feeding Guidelines" at bounding box center [844, 273] width 424 height 30
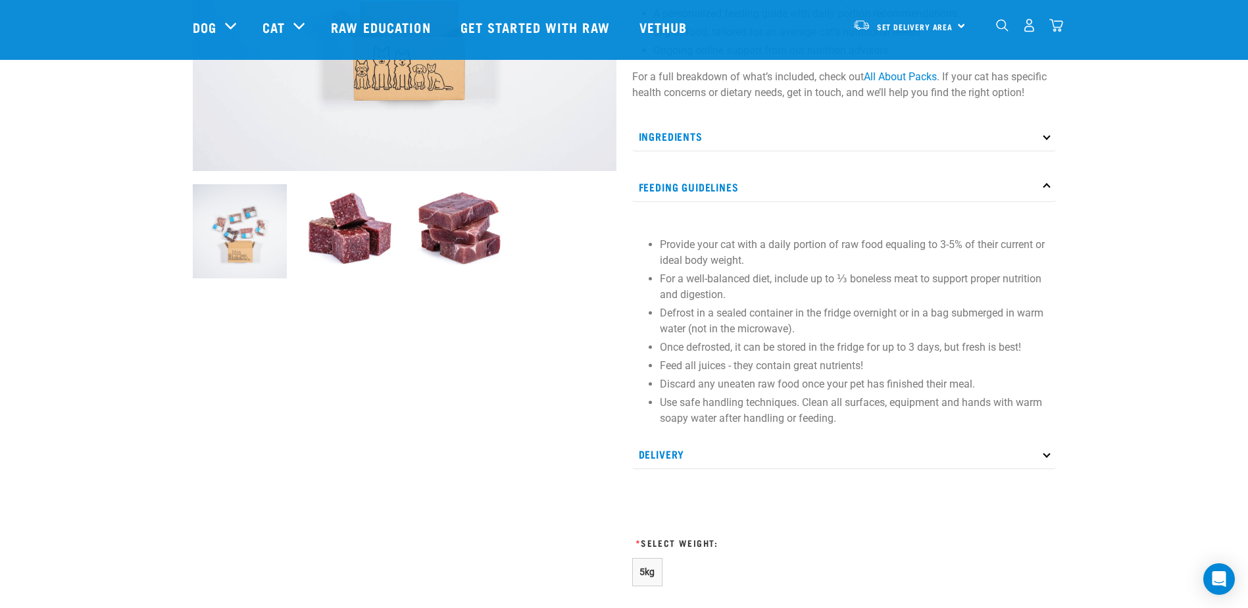
scroll to position [460, 0]
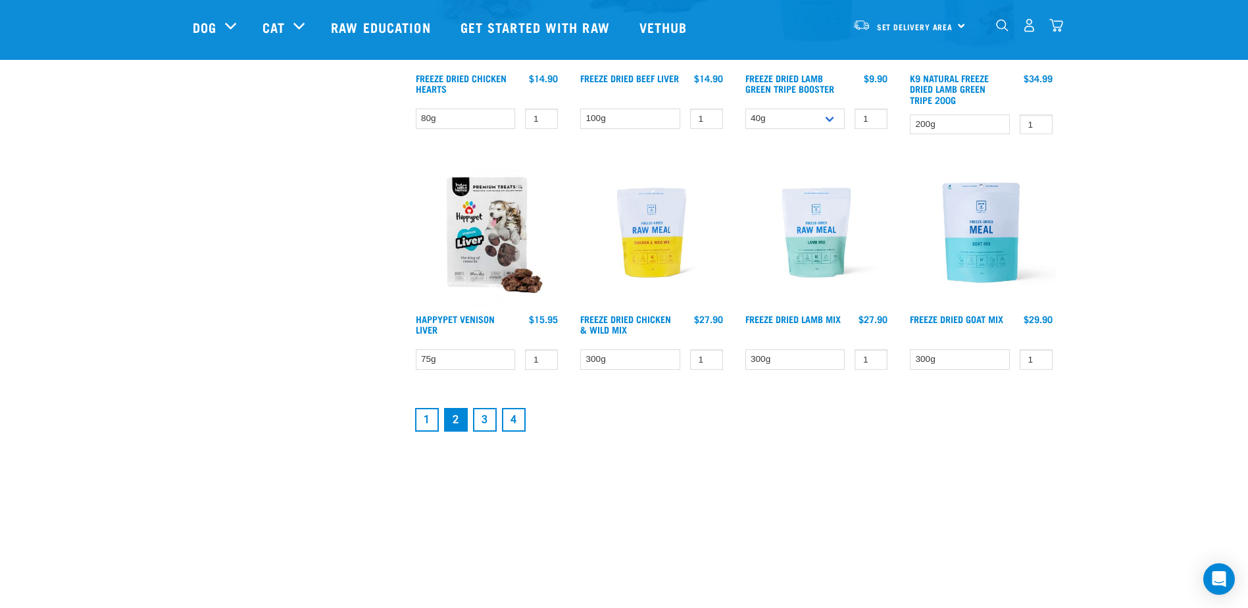
scroll to position [1710, 0]
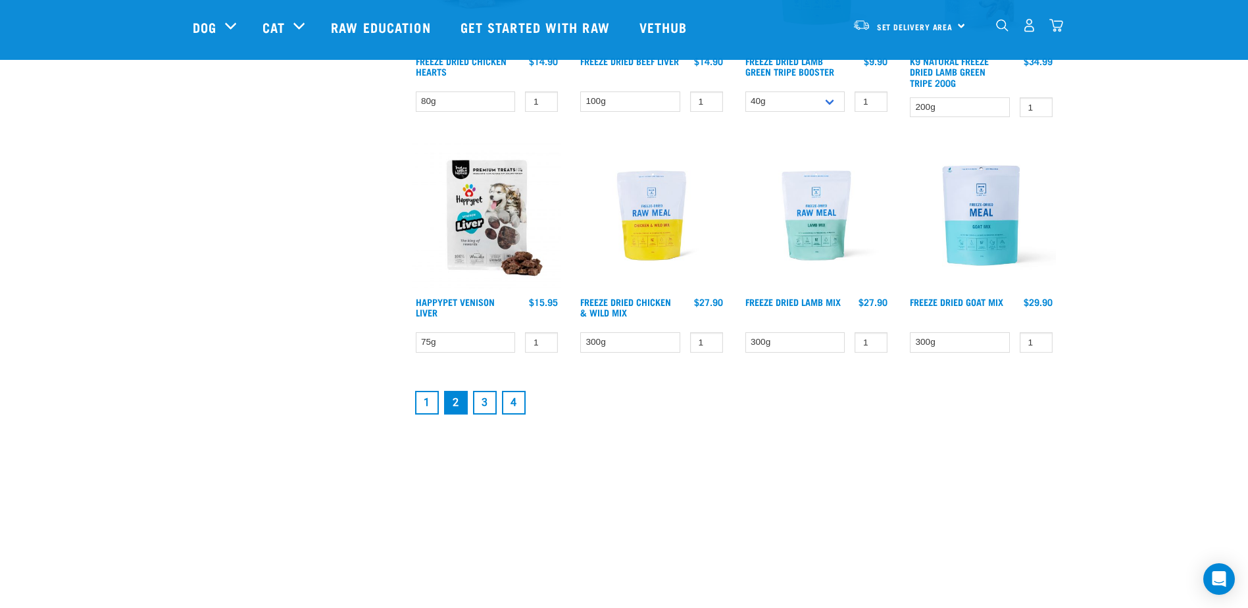
click at [484, 409] on link "3" at bounding box center [485, 403] width 24 height 24
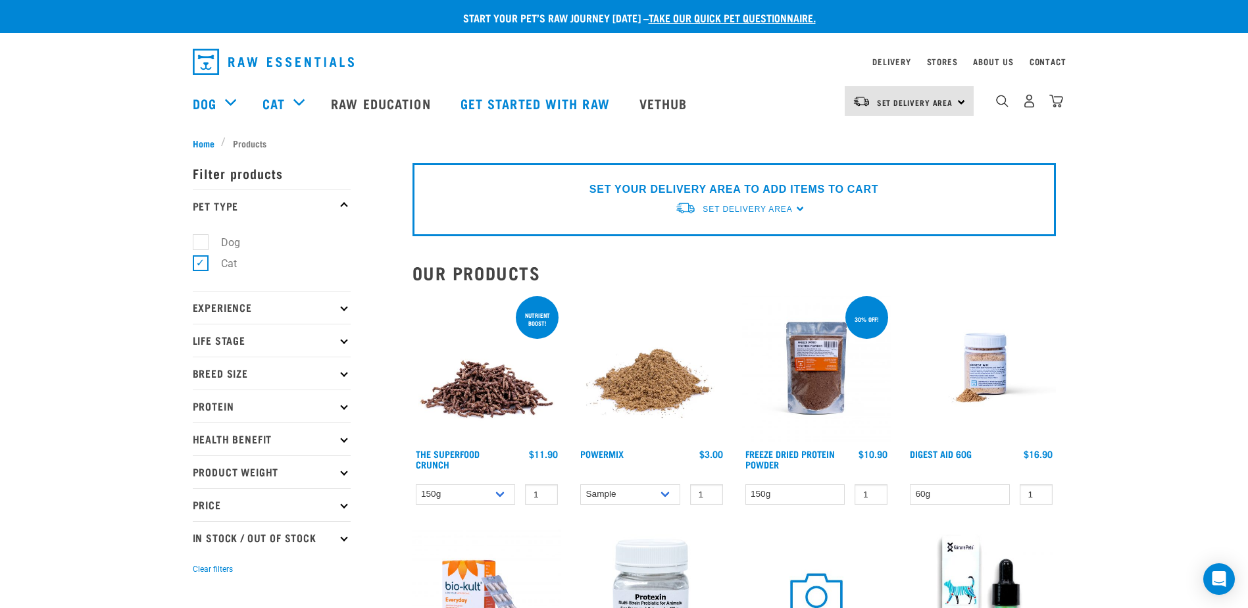
drag, startPoint x: 1152, startPoint y: 290, endPoint x: 1163, endPoint y: 279, distance: 15.4
drag, startPoint x: 1163, startPoint y: 279, endPoint x: 1185, endPoint y: 210, distance: 71.8
drag, startPoint x: 1195, startPoint y: 216, endPoint x: 1186, endPoint y: 220, distance: 10.0
drag, startPoint x: 1186, startPoint y: 220, endPoint x: 1103, endPoint y: 266, distance: 94.8
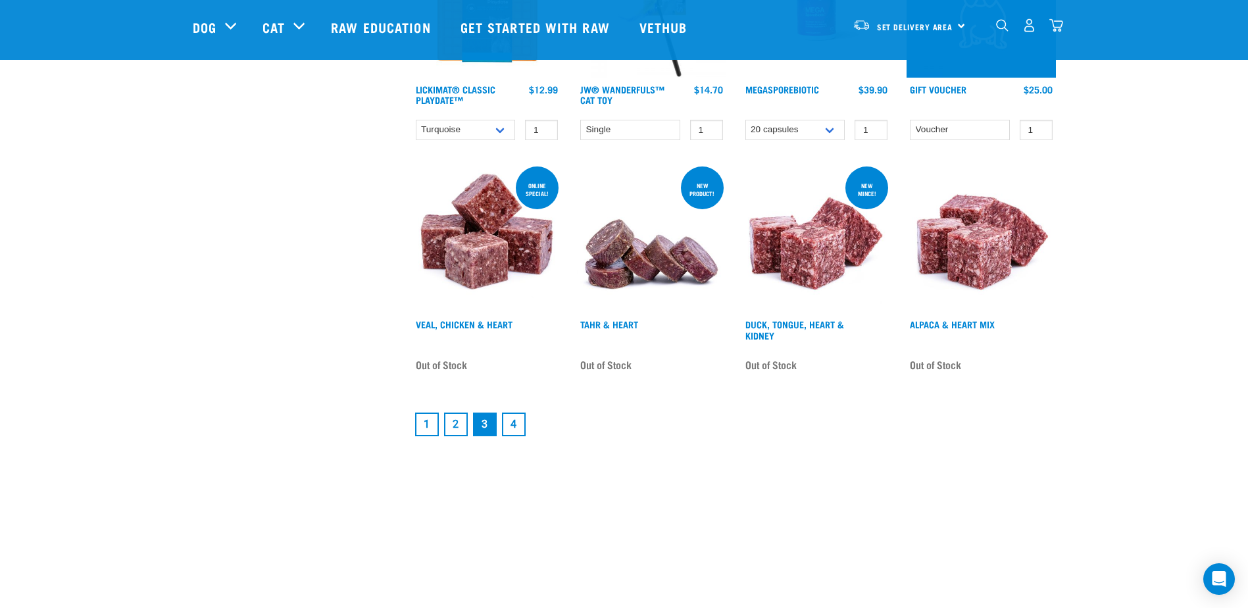
scroll to position [1710, 0]
click at [519, 420] on link "4" at bounding box center [514, 424] width 24 height 24
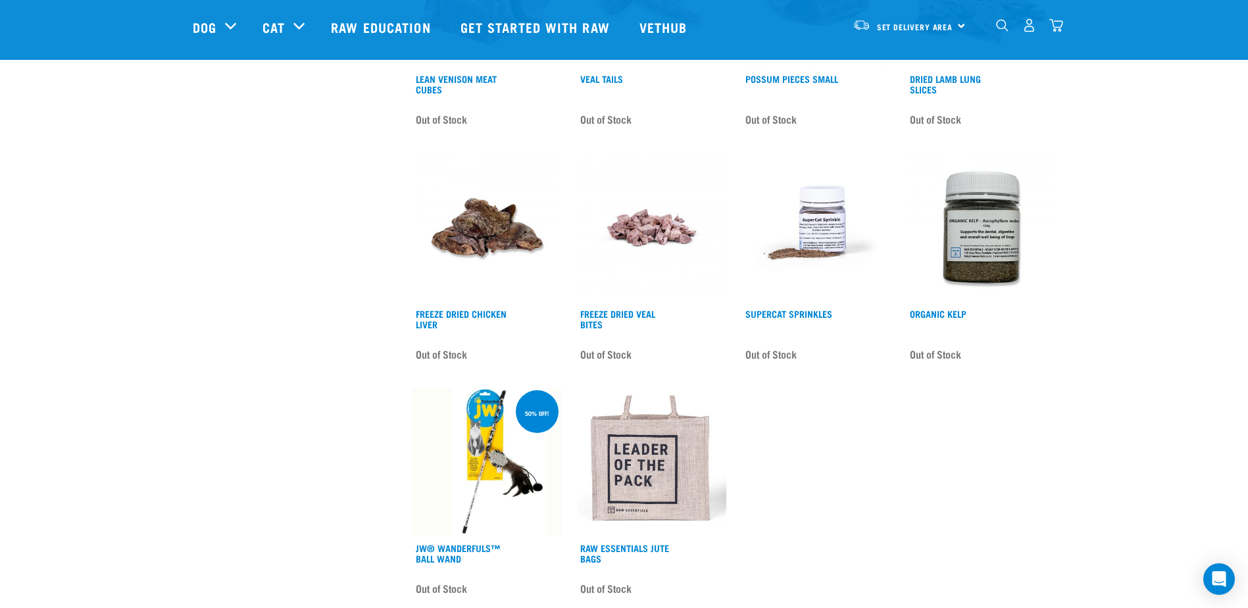
scroll to position [855, 0]
